Goal: Information Seeking & Learning: Check status

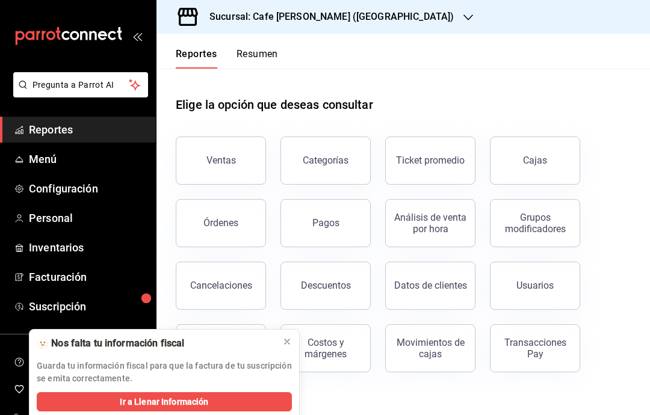
click at [233, 167] on button "Ventas" at bounding box center [221, 161] width 90 height 48
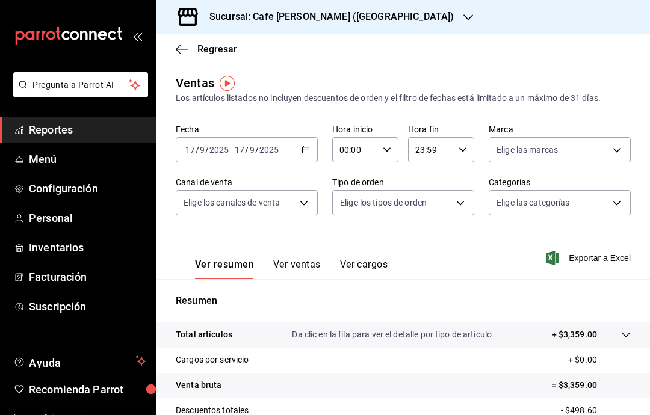
click at [303, 271] on button "Ver ventas" at bounding box center [297, 269] width 48 height 20
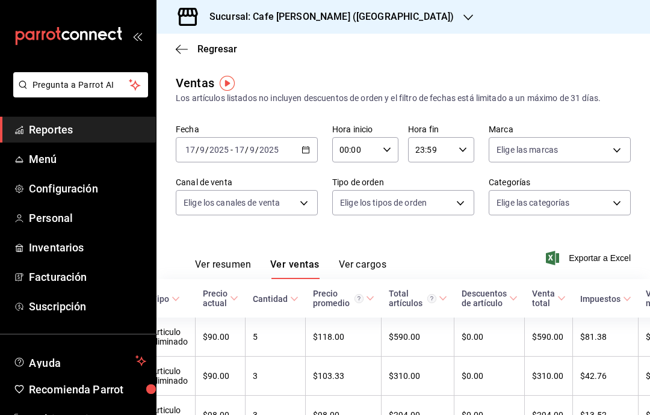
scroll to position [0, 181]
click at [179, 51] on icon "button" at bounding box center [182, 49] width 12 height 11
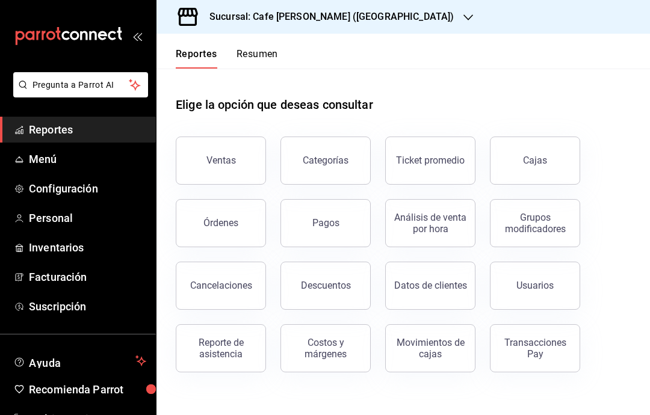
click at [33, 130] on span "Reportes" at bounding box center [87, 130] width 117 height 16
click at [542, 351] on div "Transacciones Pay" at bounding box center [535, 348] width 75 height 23
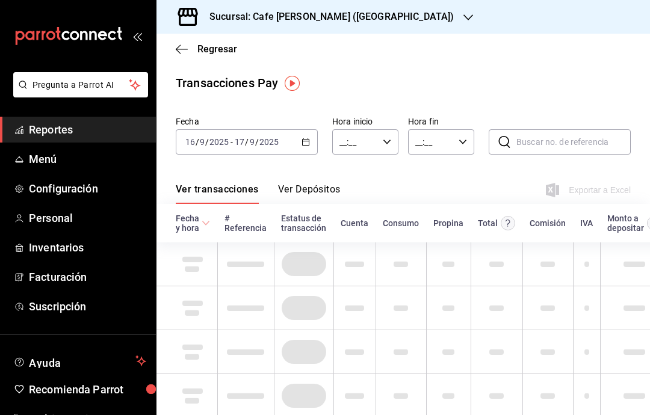
type input "00:00"
type input "23:59"
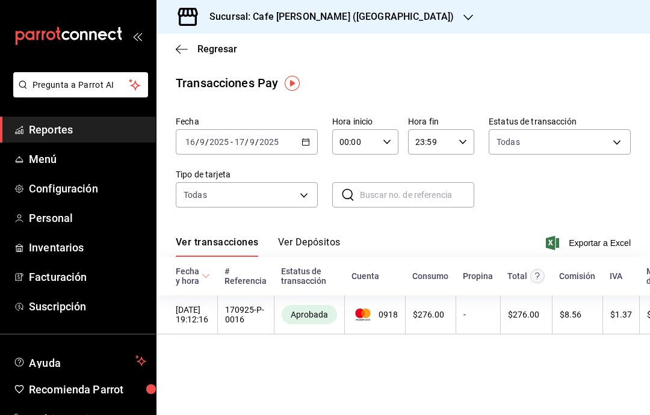
click at [302, 146] on icon "button" at bounding box center [306, 142] width 8 height 8
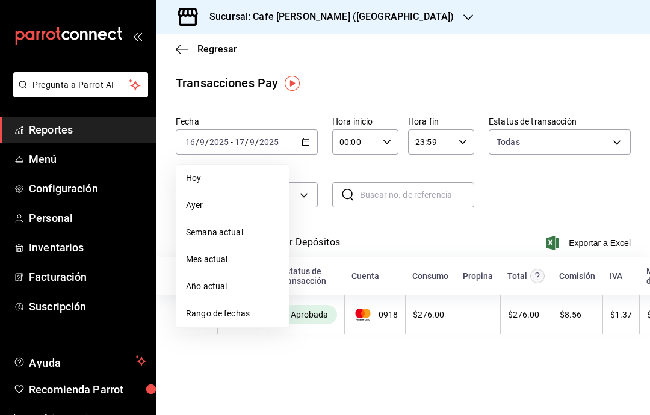
click at [240, 182] on span "Hoy" at bounding box center [232, 178] width 93 height 13
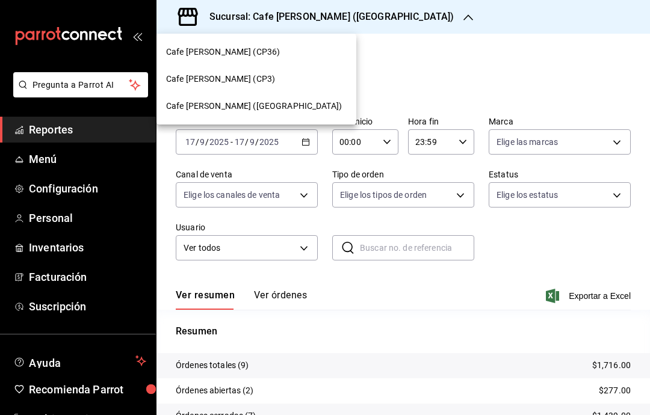
scroll to position [62, 0]
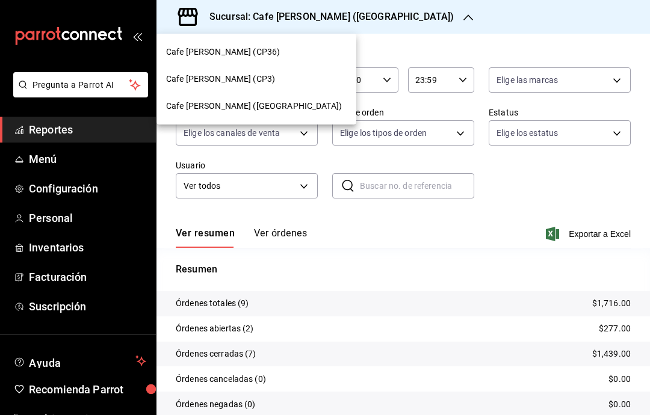
click at [252, 74] on div "Cafe [PERSON_NAME] (CP3)" at bounding box center [256, 79] width 181 height 13
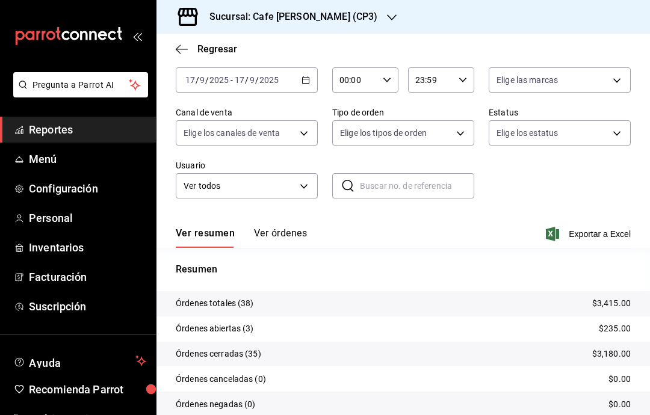
click at [42, 134] on span "Reportes" at bounding box center [87, 130] width 117 height 16
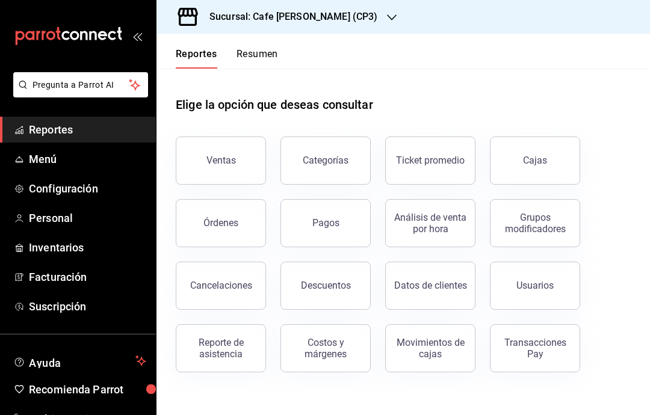
click at [339, 22] on div "Sucursal: Cafe [PERSON_NAME] (CP3)" at bounding box center [283, 17] width 235 height 34
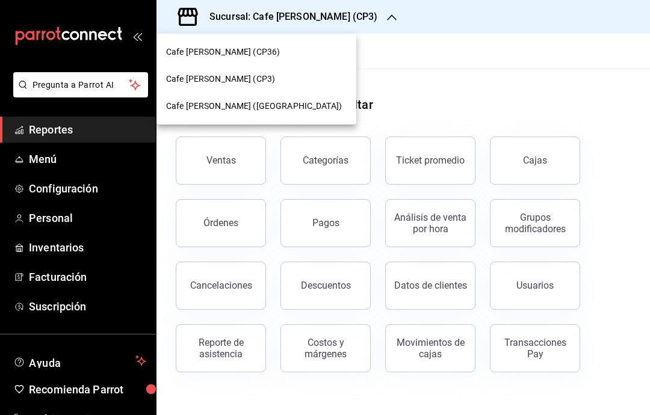
click at [283, 111] on div "Cafe [PERSON_NAME] ([GEOGRAPHIC_DATA])" at bounding box center [256, 106] width 181 height 13
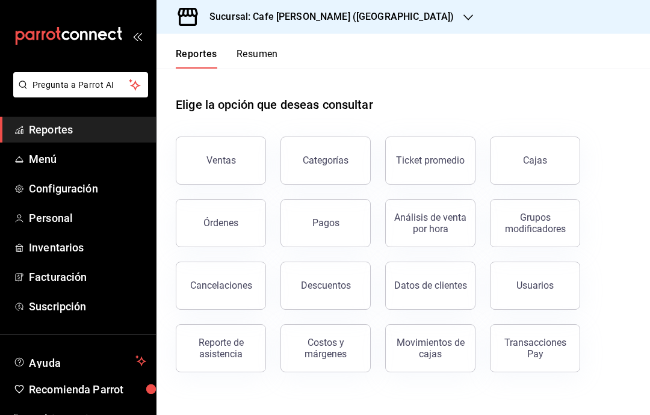
click at [235, 232] on button "Órdenes" at bounding box center [221, 223] width 90 height 48
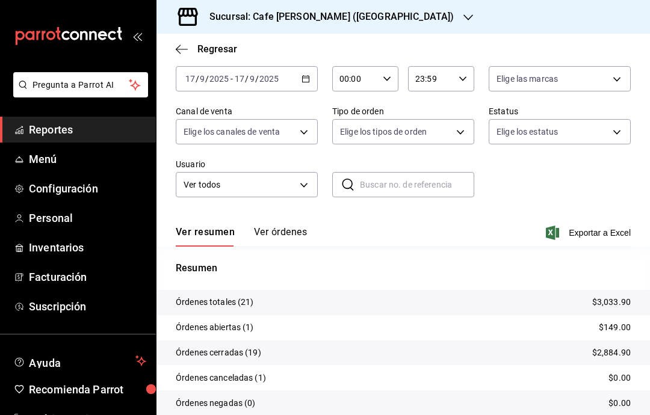
scroll to position [62, 0]
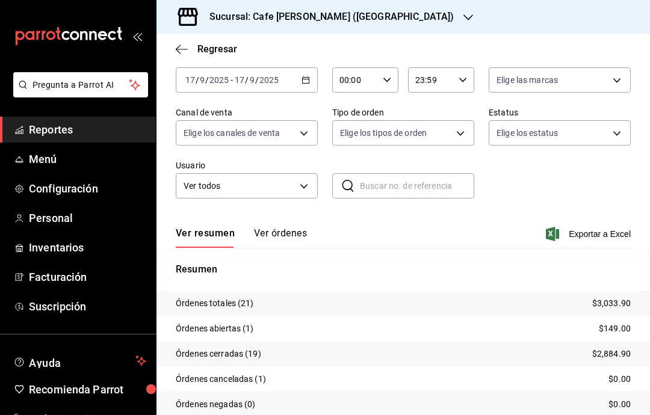
click at [182, 305] on p "Órdenes totales (21)" at bounding box center [215, 303] width 78 height 13
click at [281, 237] on button "Ver órdenes" at bounding box center [280, 238] width 53 height 20
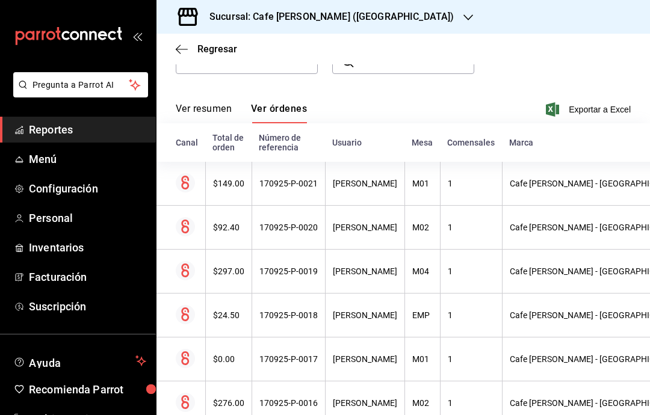
click at [368, 188] on div "[PERSON_NAME]" at bounding box center [365, 184] width 64 height 10
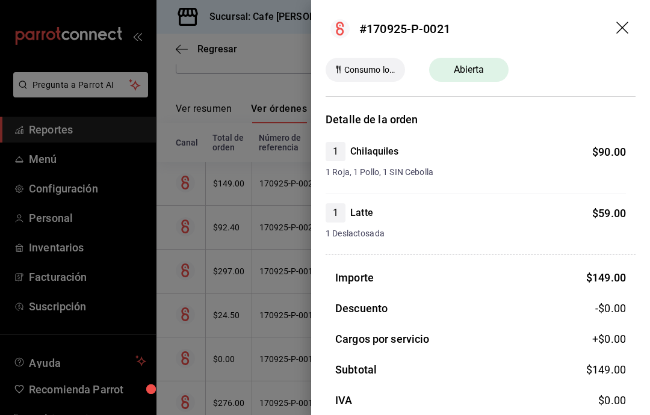
click at [620, 26] on icon "drag" at bounding box center [622, 28] width 12 height 12
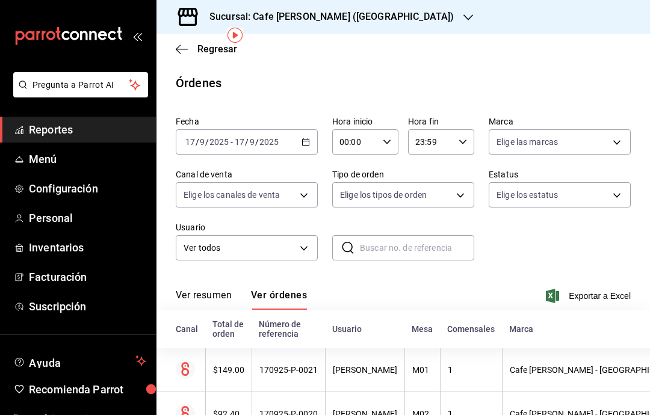
click at [615, 149] on body "Pregunta a Parrot AI Reportes Menú Configuración Personal Inventarios Facturaci…" at bounding box center [325, 207] width 650 height 415
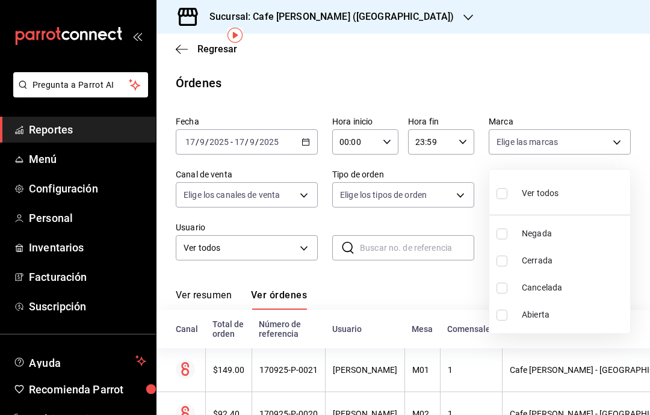
click at [647, 194] on div at bounding box center [325, 207] width 650 height 415
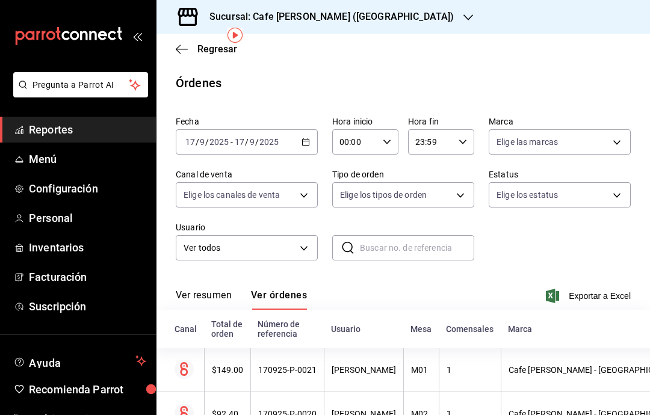
click at [215, 290] on button "Ver resumen" at bounding box center [204, 300] width 56 height 20
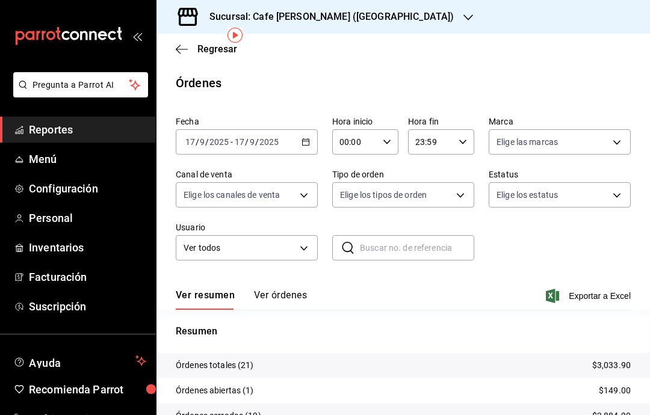
click at [301, 290] on button "Ver órdenes" at bounding box center [280, 300] width 53 height 20
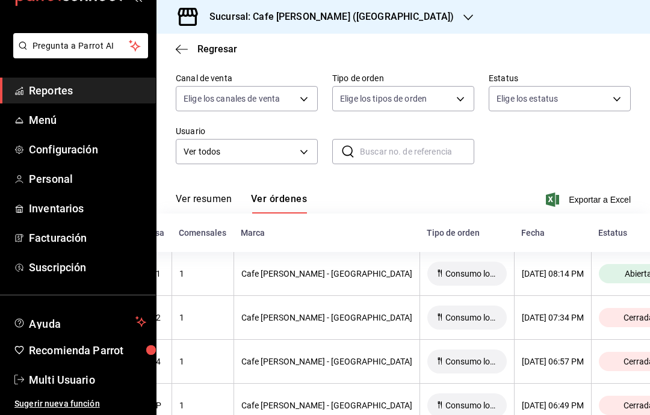
scroll to position [0, 267]
click at [212, 193] on button "Ver resumen" at bounding box center [204, 203] width 56 height 20
